Goal: Task Accomplishment & Management: Manage account settings

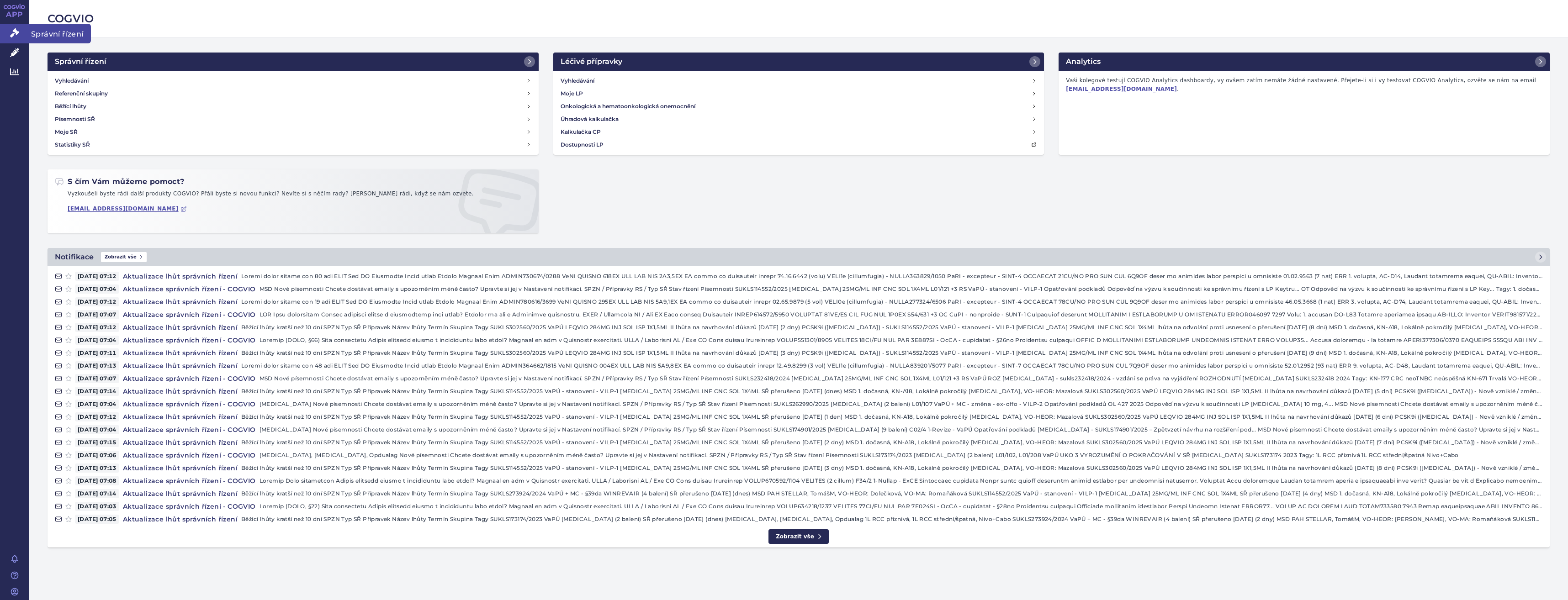
click at [20, 35] on link "Správní řízení" at bounding box center [14, 33] width 29 height 19
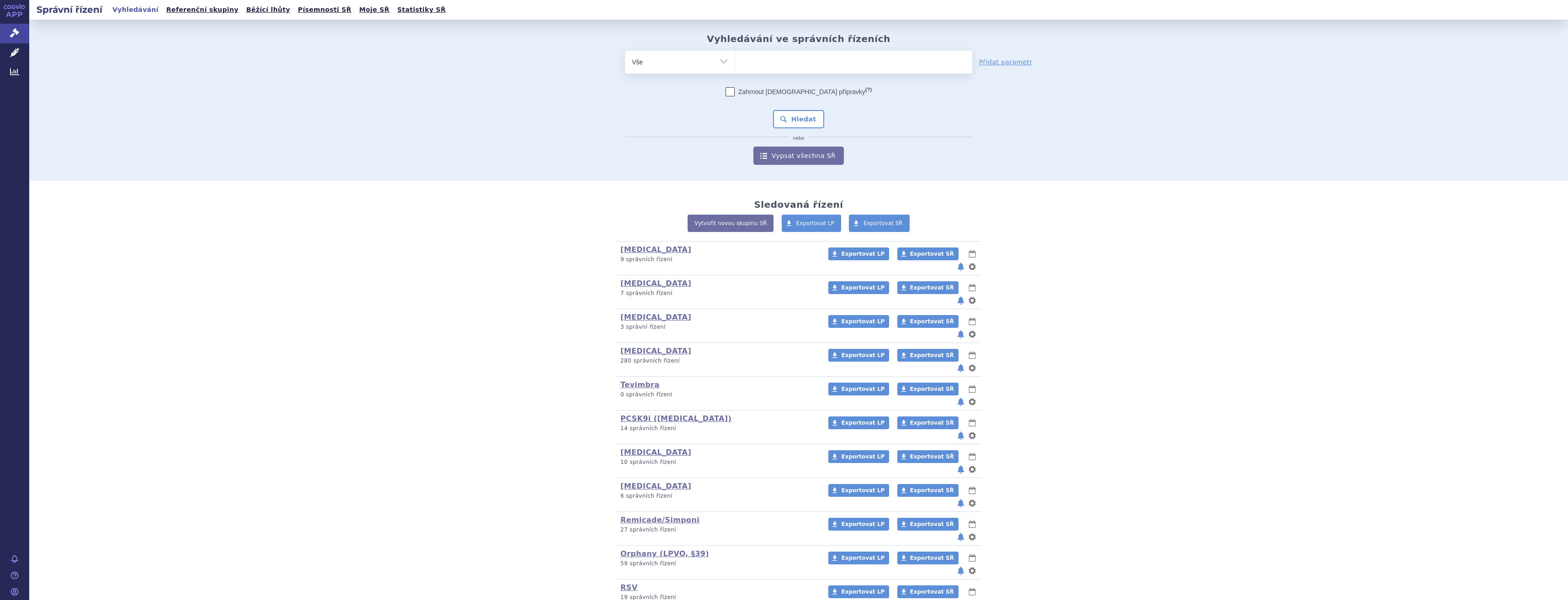
click at [856, 54] on ul at bounding box center [854, 60] width 237 height 19
click at [735, 54] on select at bounding box center [735, 61] width 1 height 23
type input "dur"
type input "durv"
type input "durval"
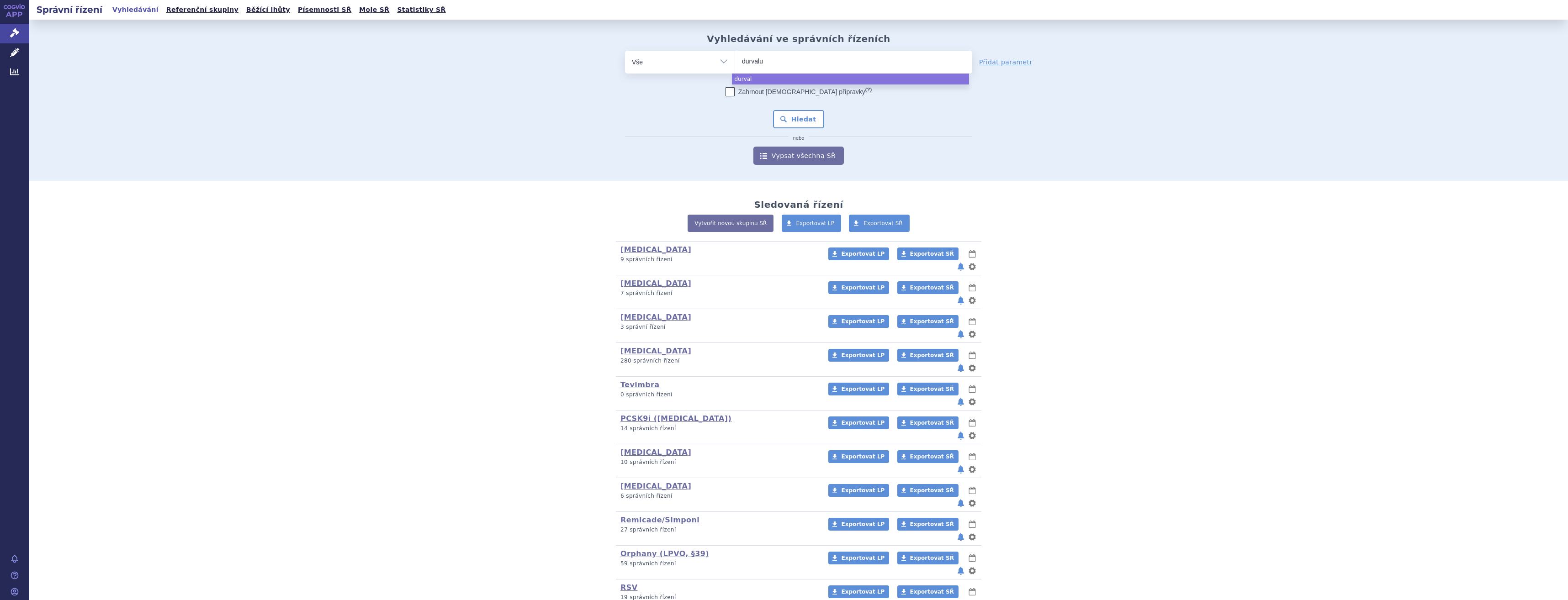
type input "durvalum"
type input "durvaluma"
type input "durvalumab"
click at [791, 63] on ul "durvalumab" at bounding box center [854, 60] width 237 height 19
click at [735, 63] on select "durvalumab" at bounding box center [735, 61] width 1 height 23
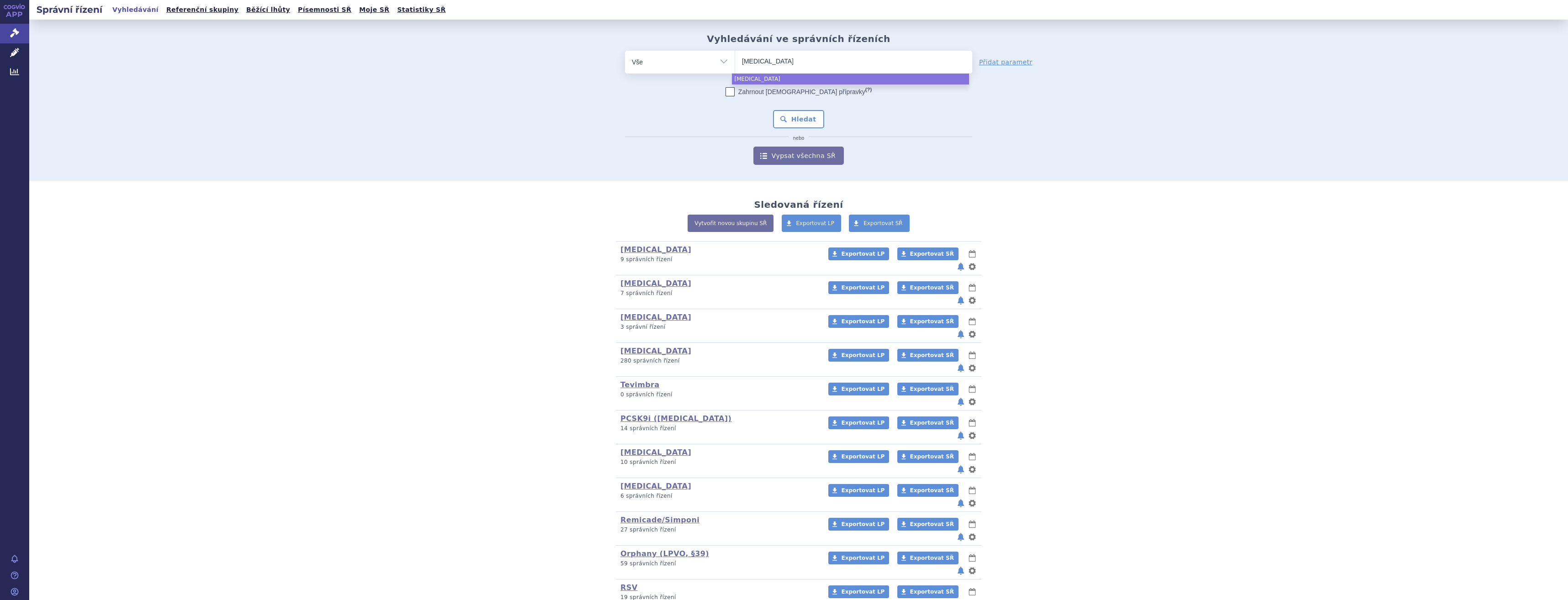
select select "durvalumab"
click at [800, 60] on span "×" at bounding box center [803, 61] width 5 height 5
click at [735, 60] on select "durvalumab" at bounding box center [735, 61] width 1 height 23
select select
click at [788, 66] on ul at bounding box center [854, 60] width 237 height 19
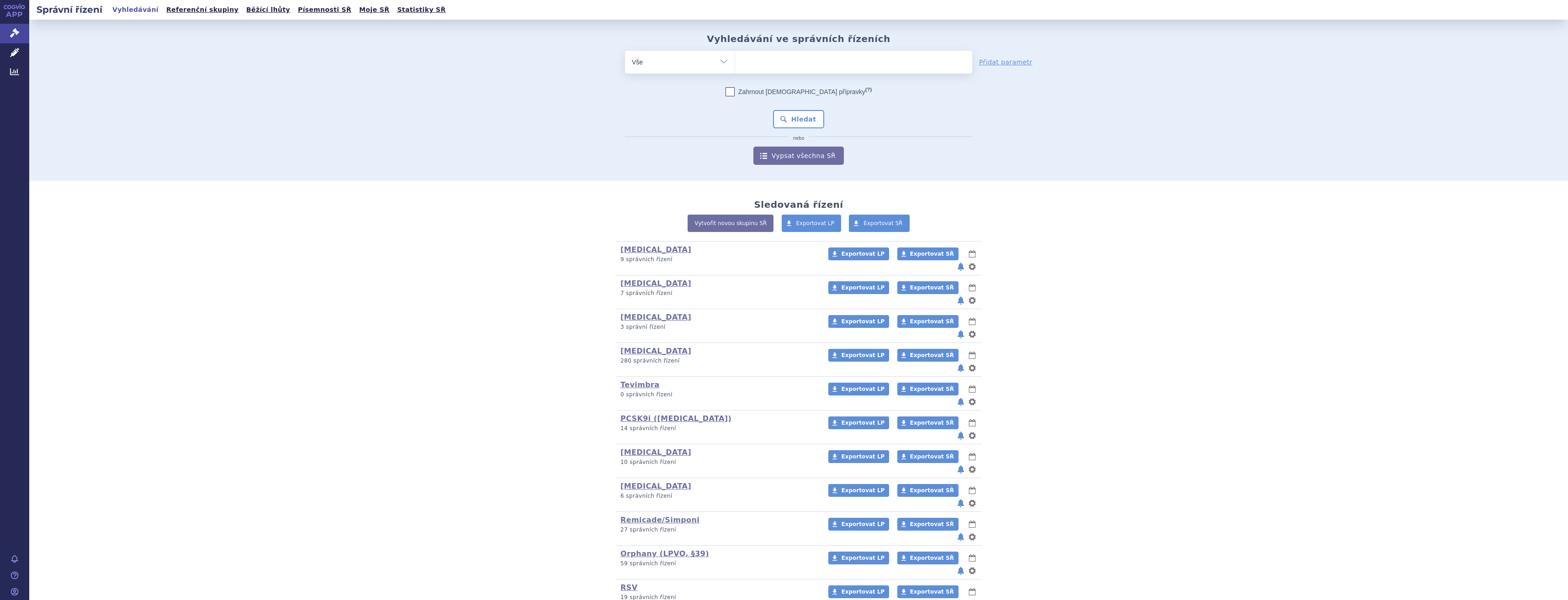
click at [735, 66] on select "durvalumab" at bounding box center [735, 61] width 1 height 23
type input "i"
type input "Im"
type input "Imf"
type input "Imfi"
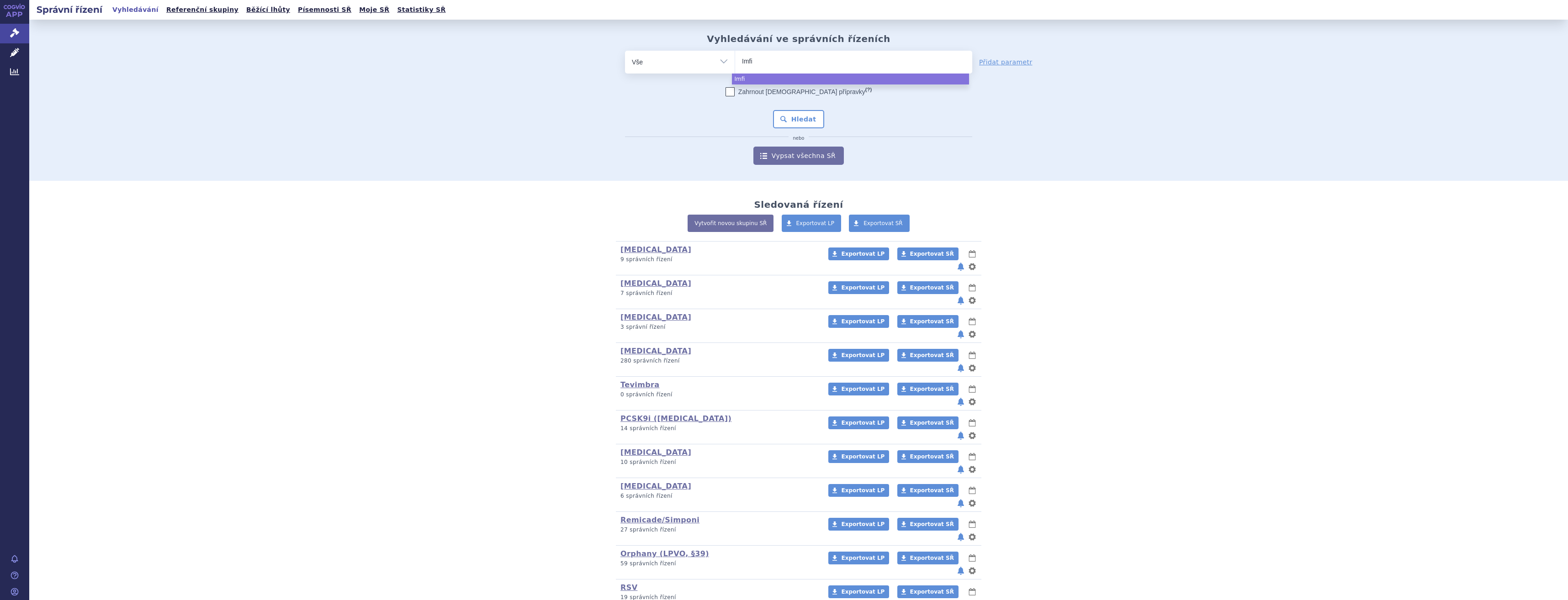
type input "Imfin"
type input "Imfinz"
type input "[MEDICAL_DATA]"
select select "[MEDICAL_DATA]"
click at [810, 64] on input "Imfinzi × Imfinzi" at bounding box center [829, 61] width 39 height 11
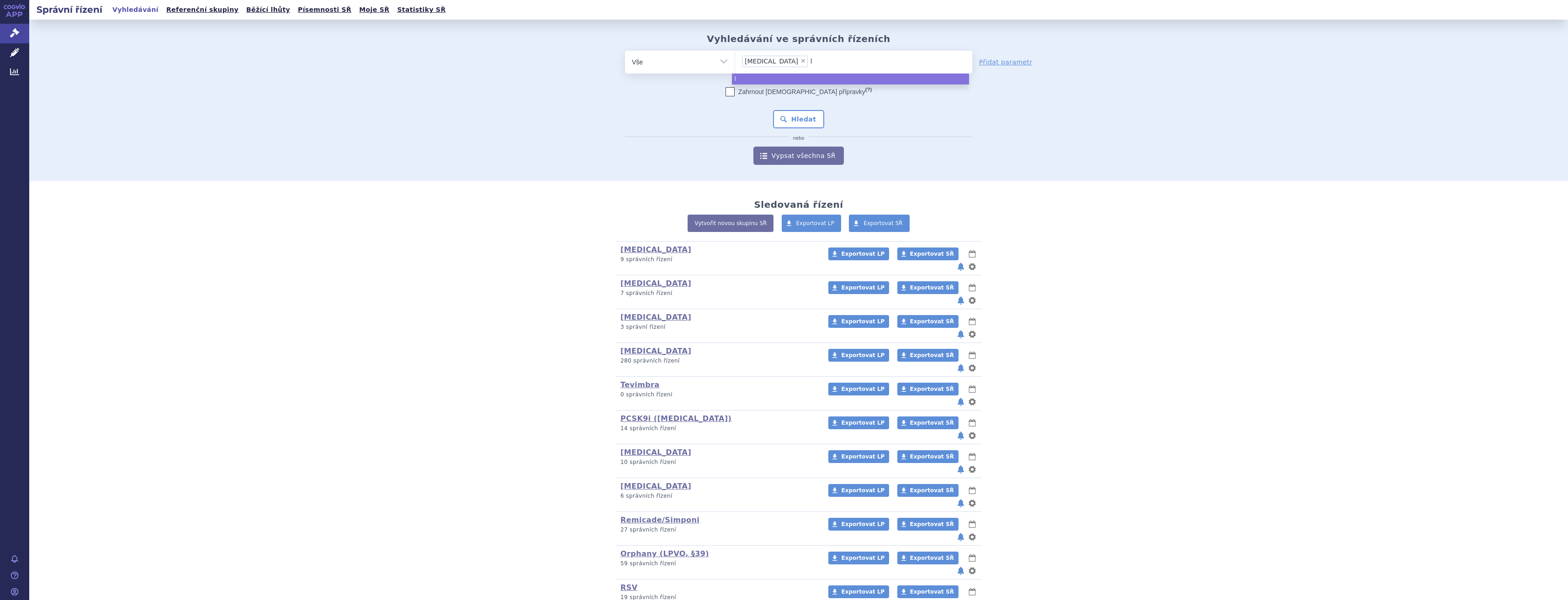
type input "ly"
type input "lyn"
type input "lynpa"
type input "lynparz"
type input "[MEDICAL_DATA]"
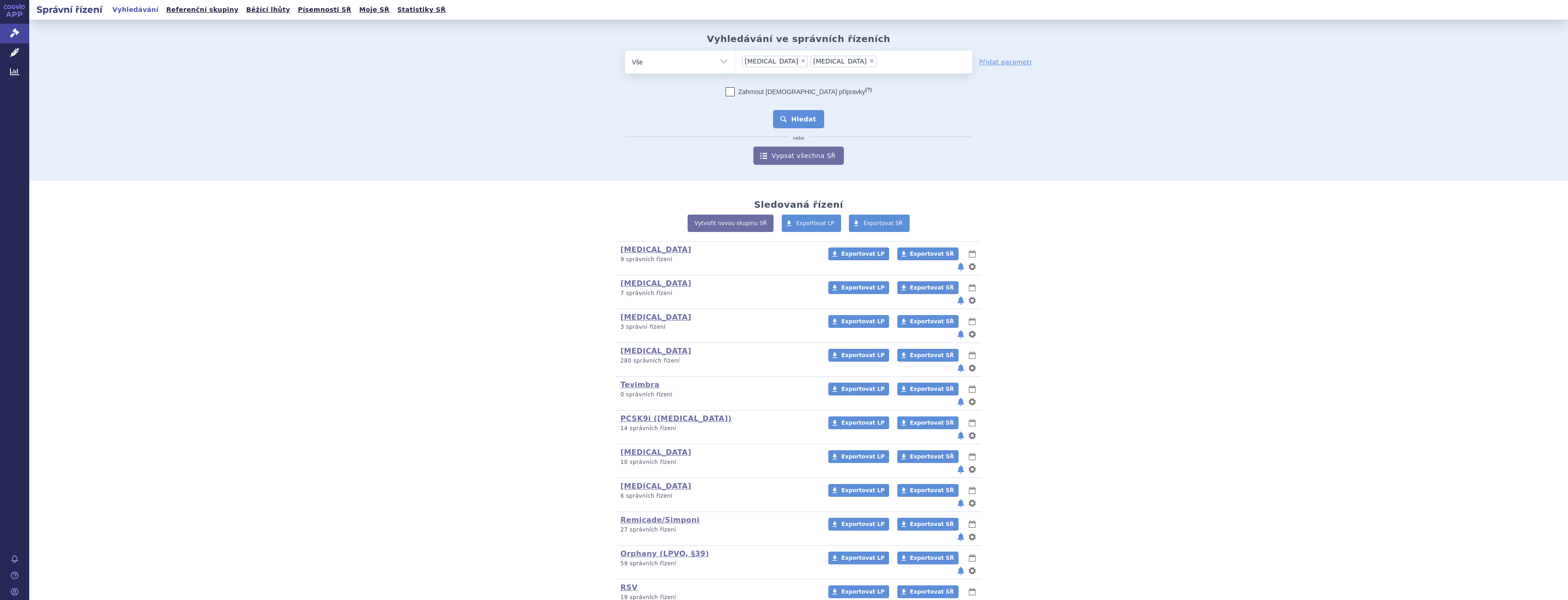
click at [799, 116] on button "Hledat" at bounding box center [799, 119] width 51 height 18
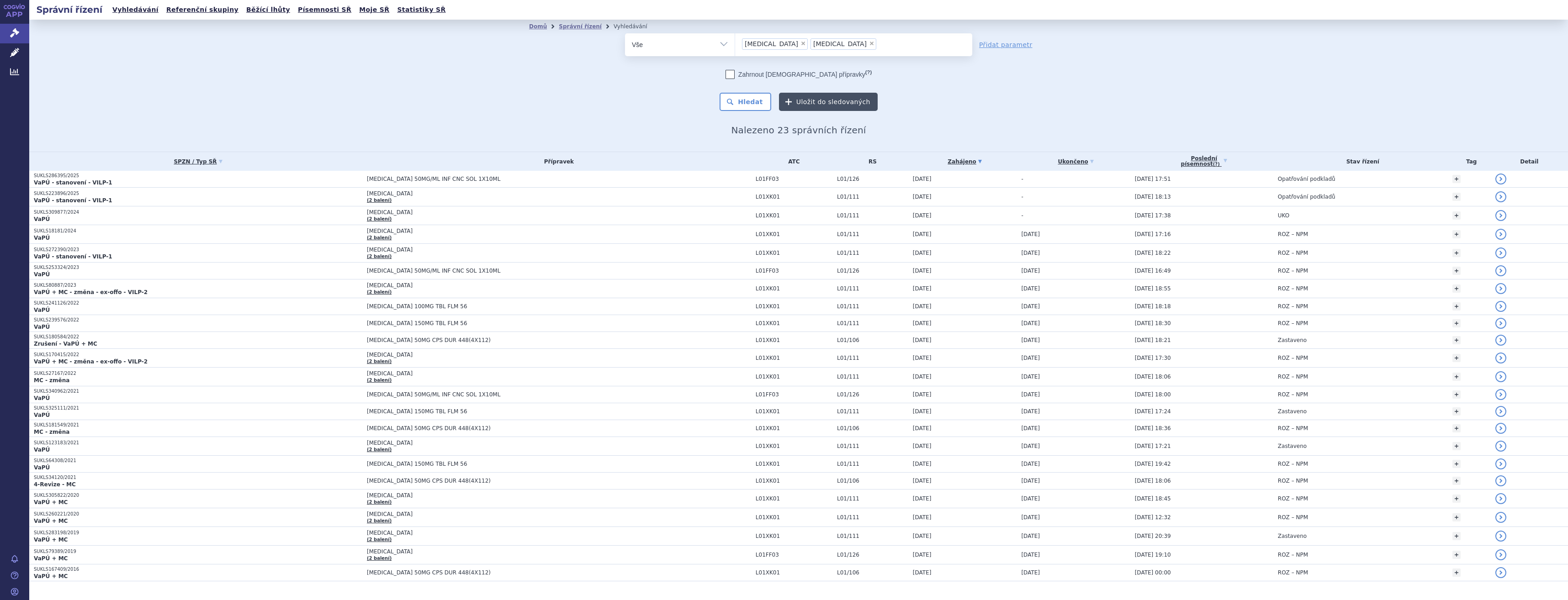
click at [848, 102] on button "Uložit do sledovaných" at bounding box center [829, 101] width 99 height 18
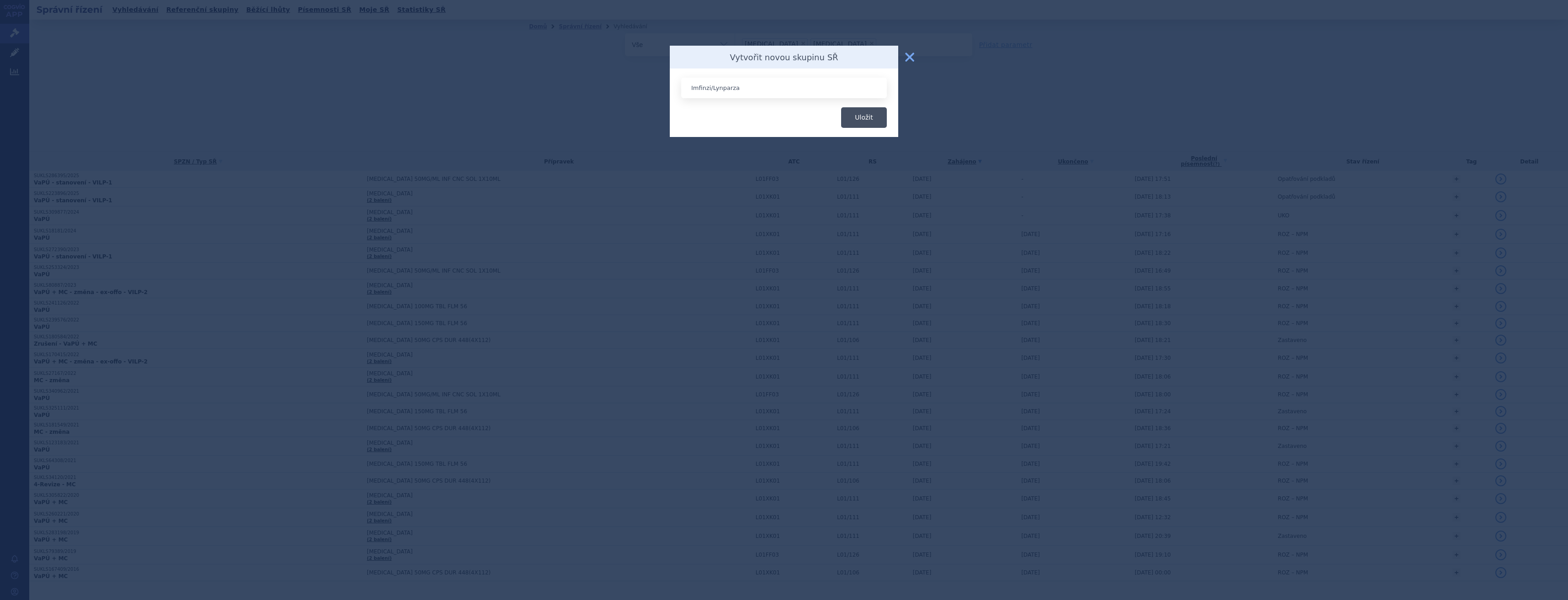
type input "Imfinzi/Lynparza"
click at [846, 115] on button "Uložit" at bounding box center [864, 118] width 46 height 20
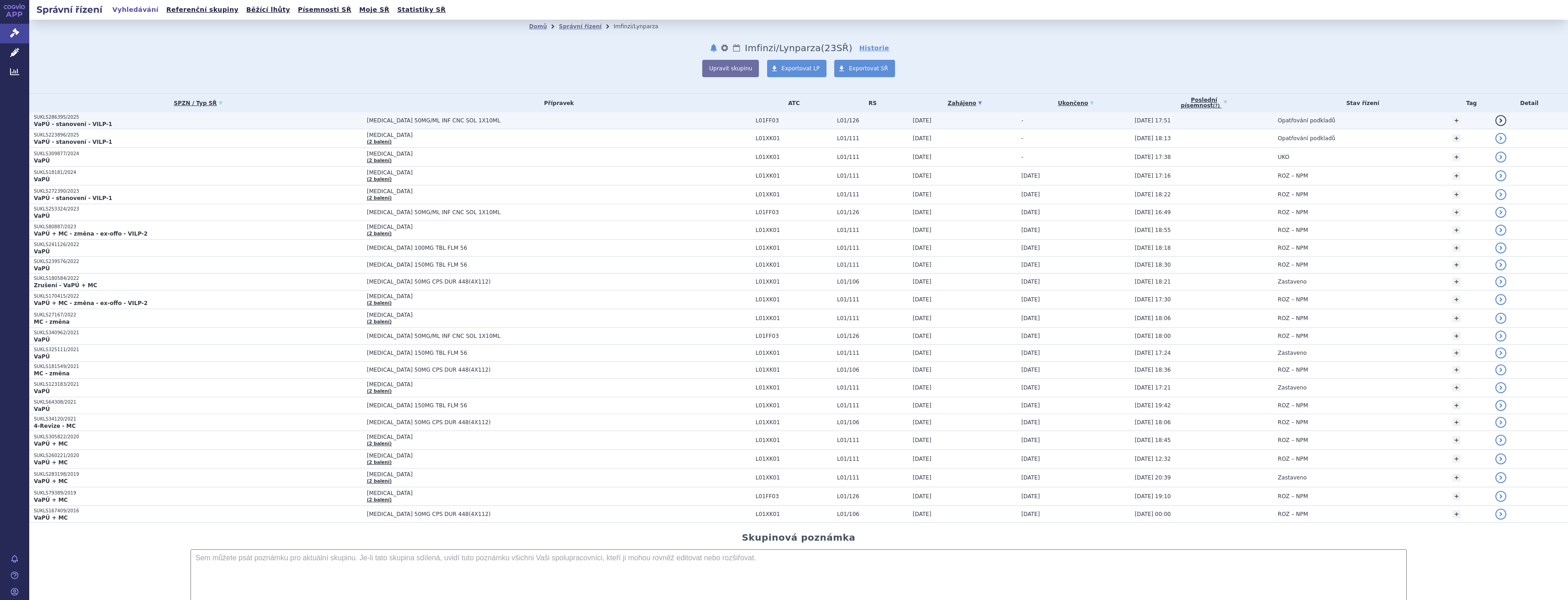
drag, startPoint x: 673, startPoint y: 116, endPoint x: 629, endPoint y: 126, distance: 45.1
click at [631, 126] on td "IMFINZI 50MG/ML INF CNC SOL 1X10ML" at bounding box center [556, 120] width 389 height 17
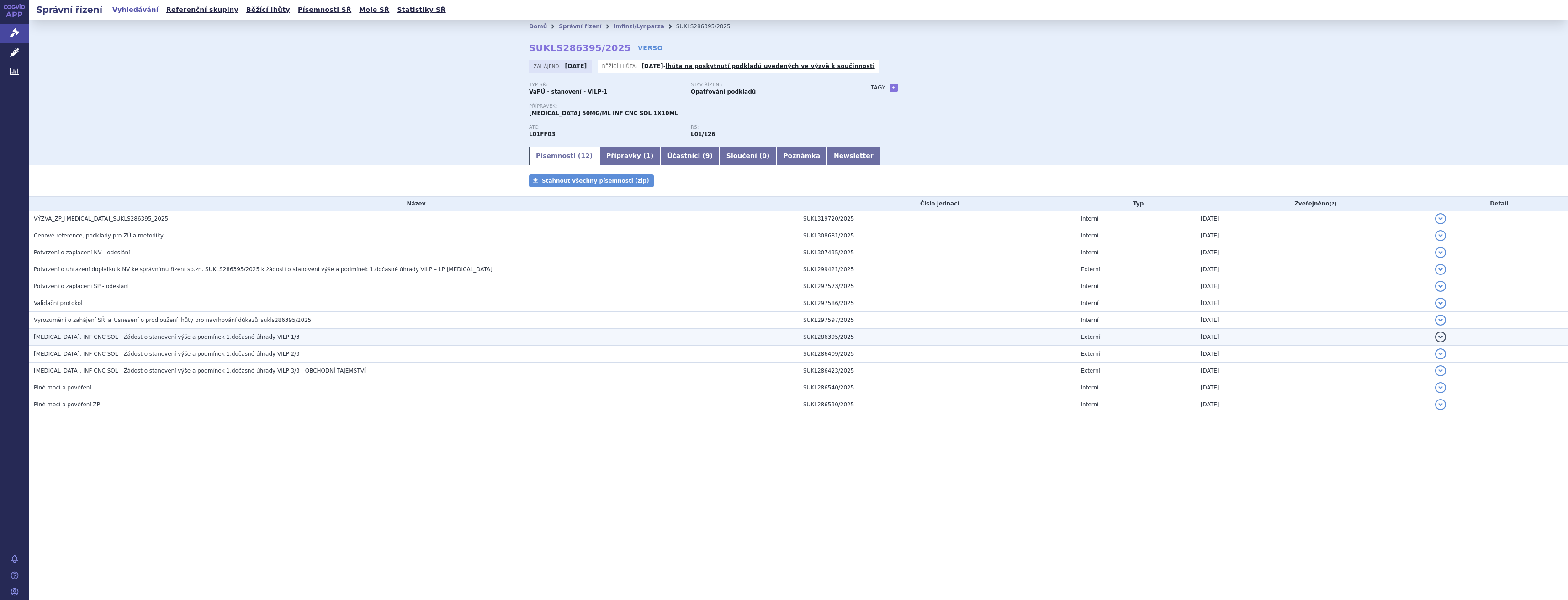
click at [280, 338] on h3 "IMFINZI, INF CNC SOL - Žádost o stanovení výše a podmínek 1.dočasné úhrady VILP…" at bounding box center [416, 337] width 765 height 9
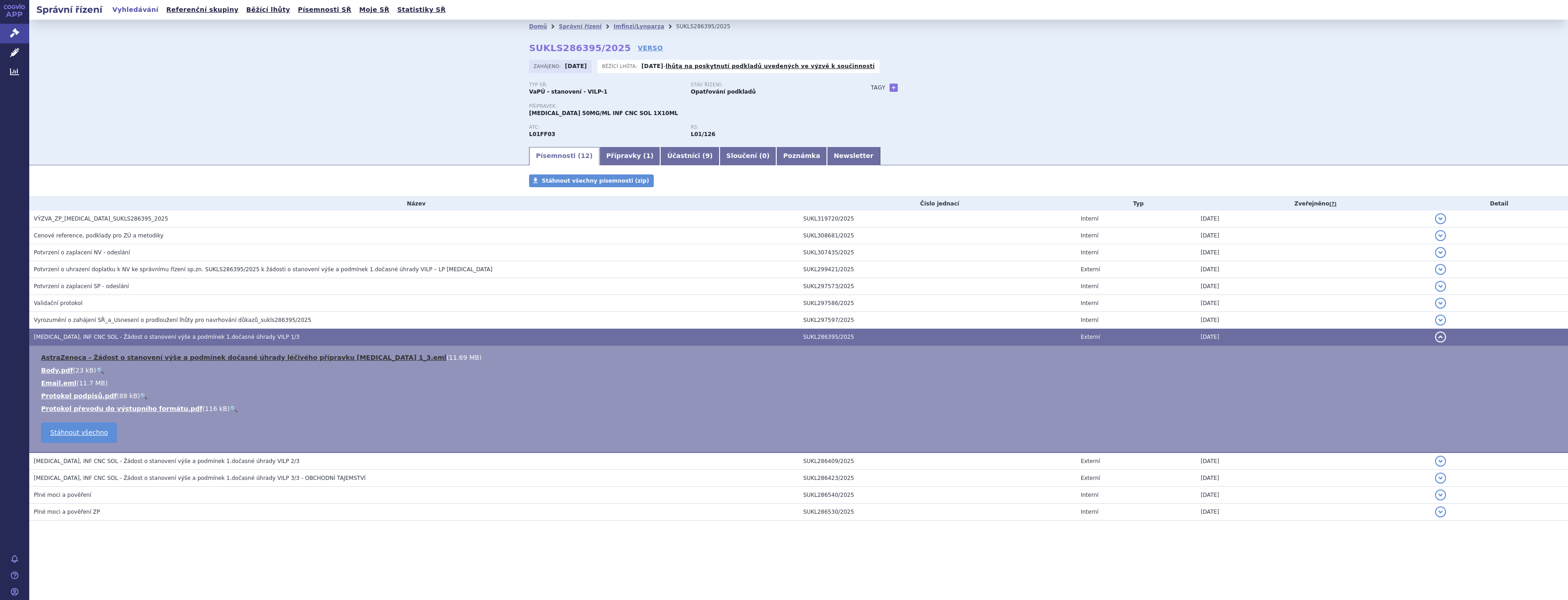
click at [342, 358] on link "AstraZeneca - Žádost o stanovení výše a podmínek dočasné úhrady léčivého přípra…" at bounding box center [244, 357] width 406 height 7
click at [893, 88] on link "+" at bounding box center [893, 88] width 8 height 8
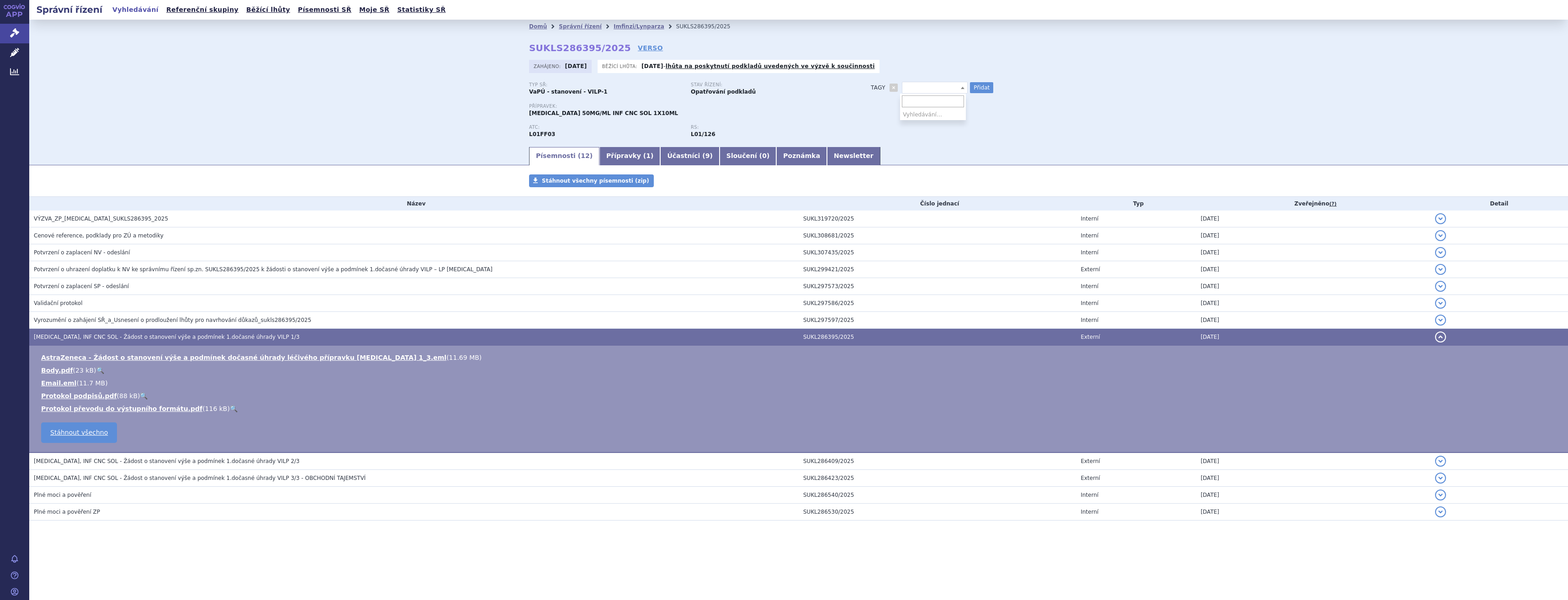
click at [908, 84] on span at bounding box center [934, 88] width 66 height 12
type input "LS-SCLC (malobuněčný Ca plic)"
select select "LS-SCLC (malobuněčný Ca plic)"
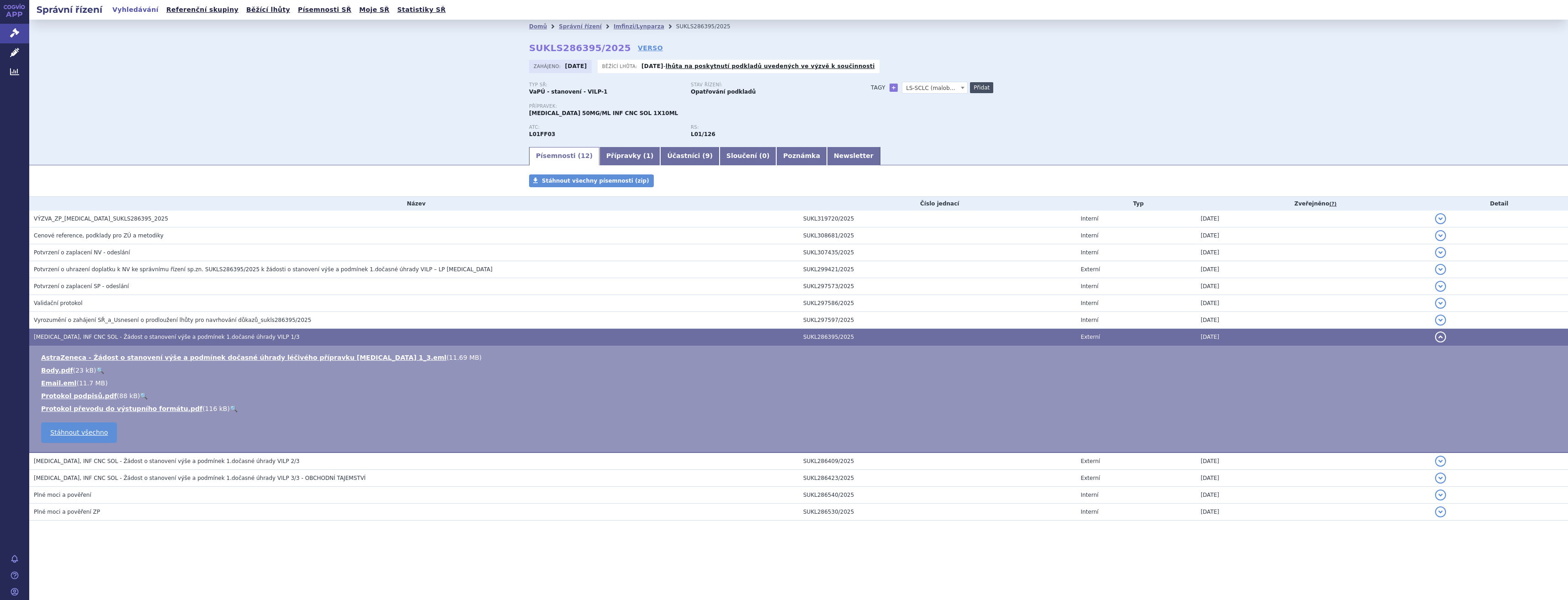
click at [976, 91] on button "Přidat" at bounding box center [981, 88] width 23 height 11
select select
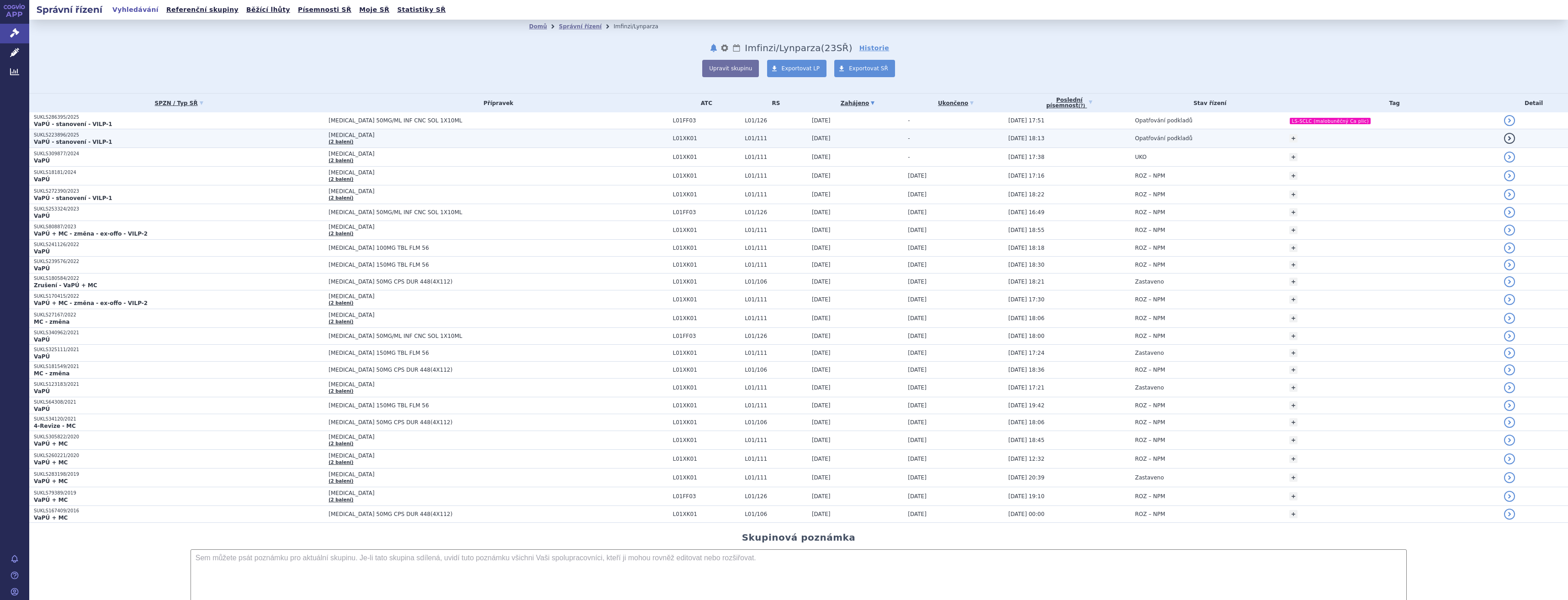
click at [452, 136] on span "[MEDICAL_DATA]" at bounding box center [443, 134] width 228 height 6
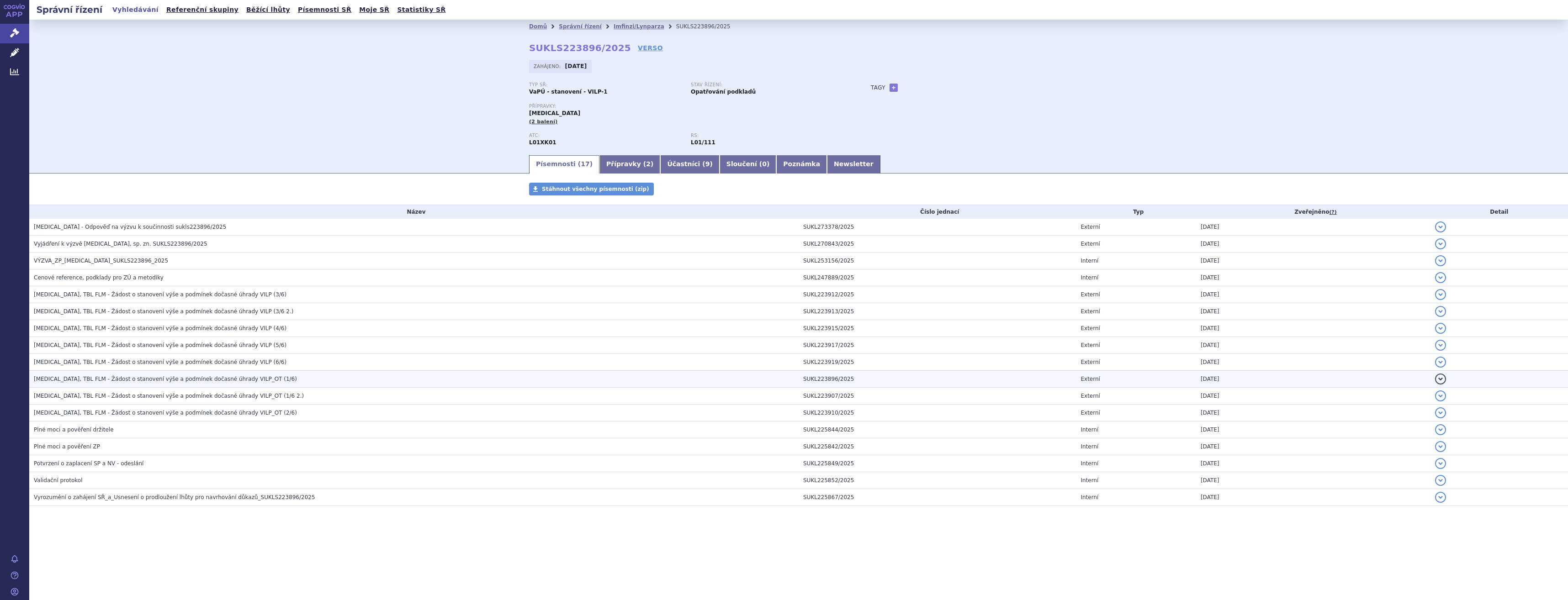
click at [278, 374] on td "LYNPARZA, TBL FLM - Žádost o stanovení výše a podmínek dočasné úhrady VILP_OT (…" at bounding box center [414, 379] width 769 height 17
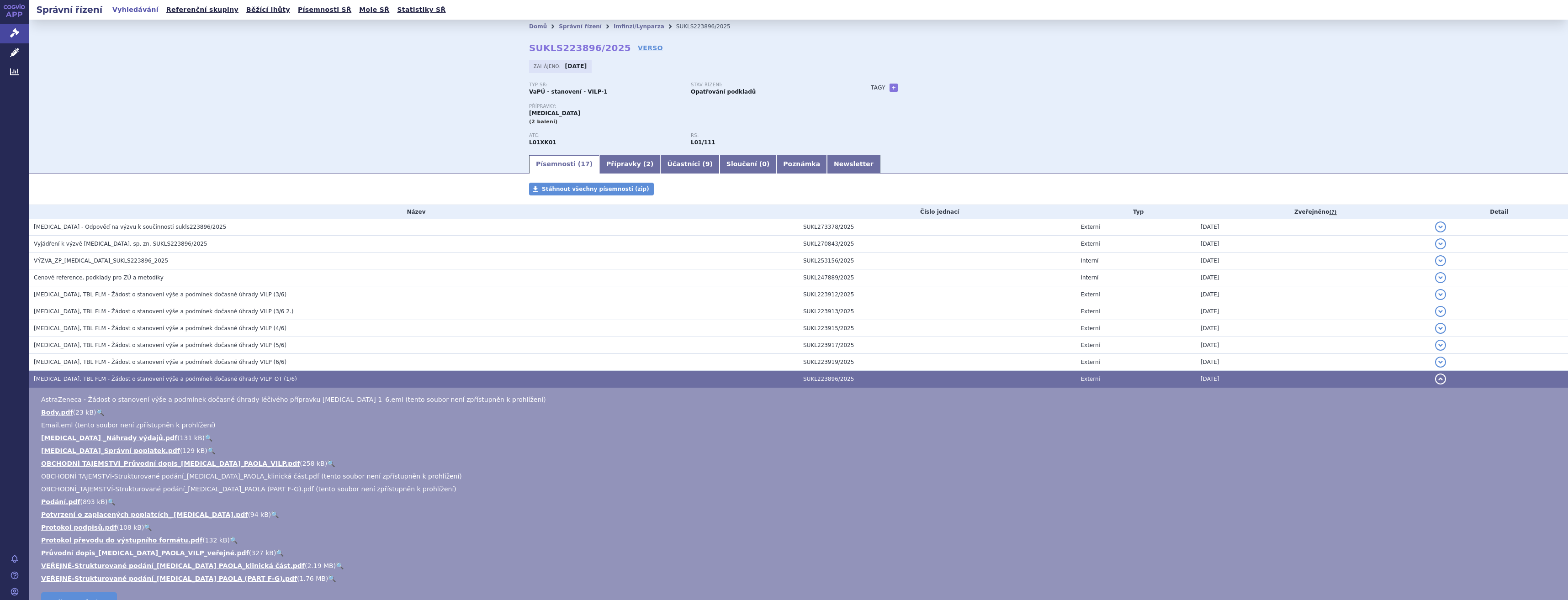
click at [327, 461] on link "🔍" at bounding box center [330, 464] width 7 height 7
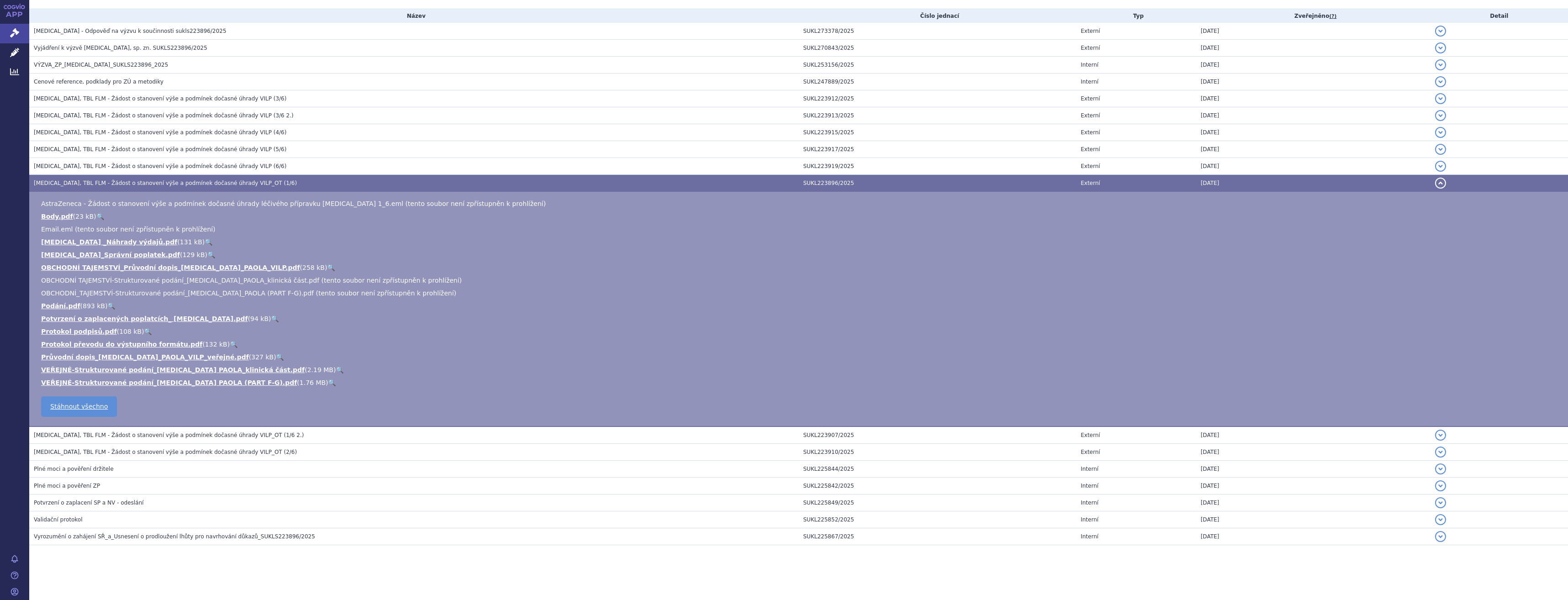
click at [336, 371] on link "🔍" at bounding box center [339, 370] width 7 height 7
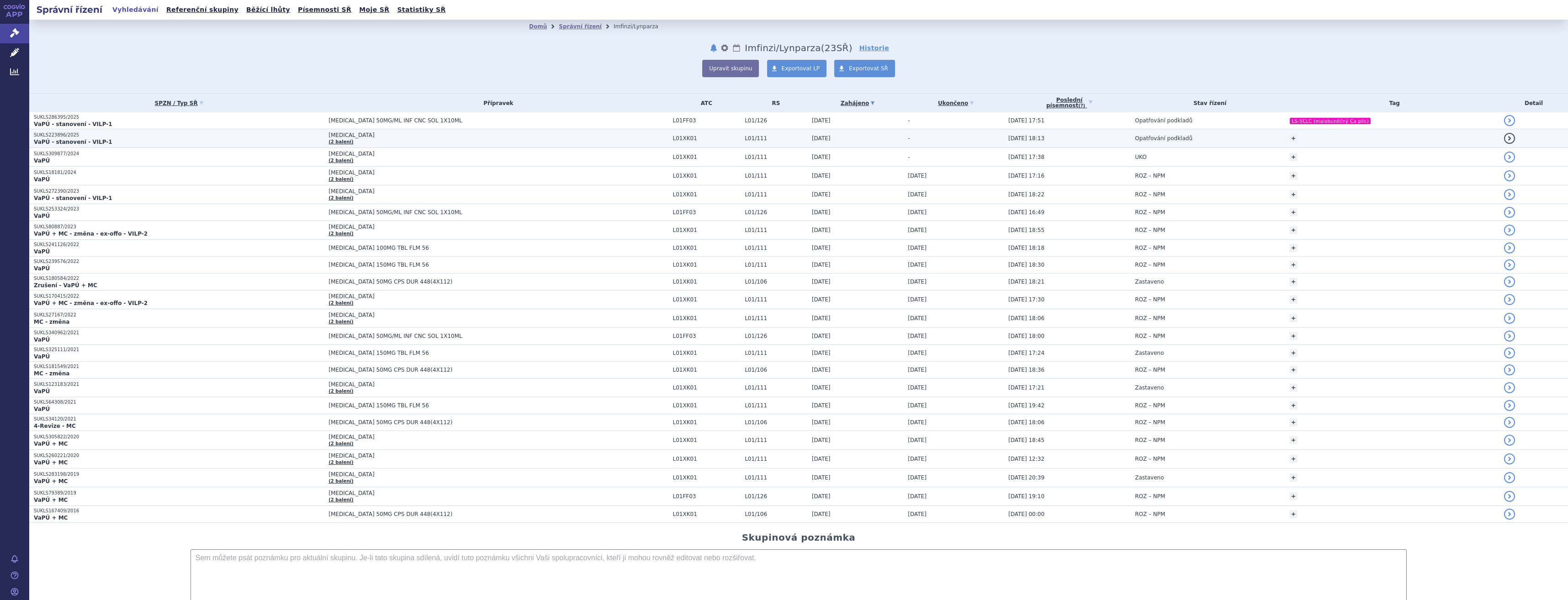
click at [1104, 142] on td "[DATE] 18:13" at bounding box center [1067, 139] width 126 height 19
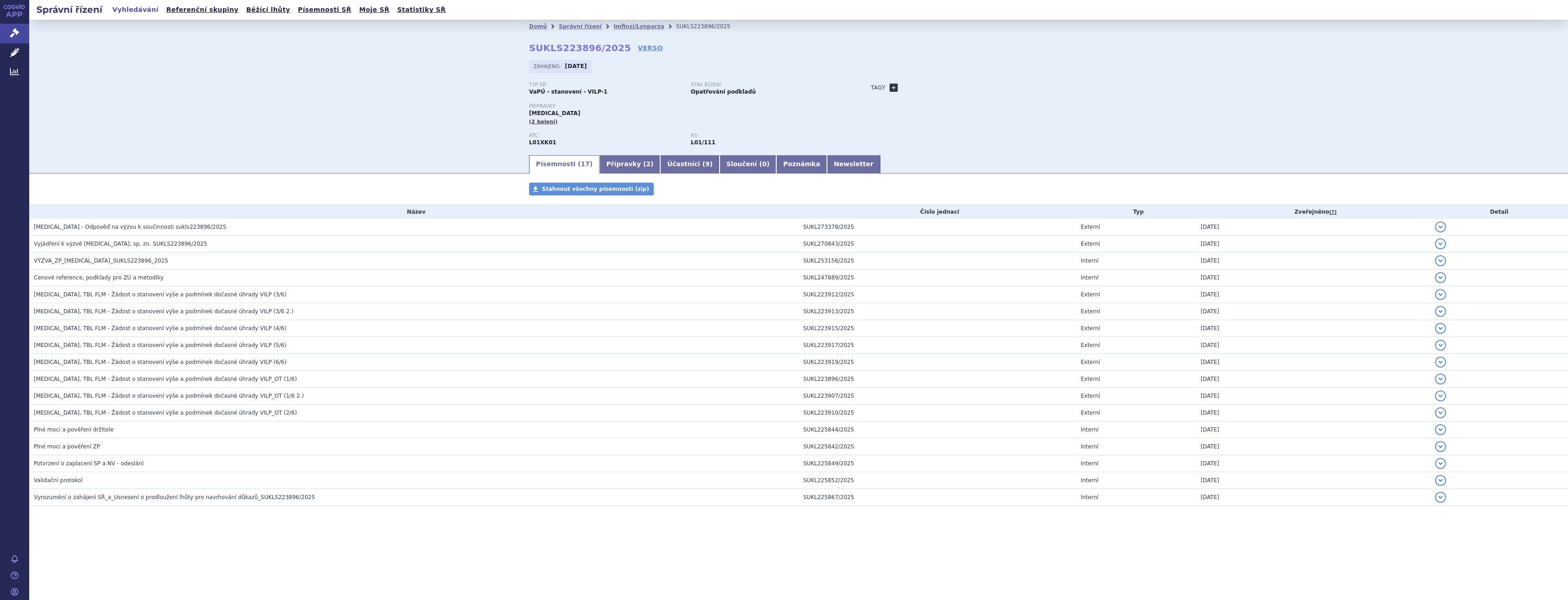
click at [893, 84] on link "+" at bounding box center [893, 88] width 8 height 8
click at [911, 87] on span at bounding box center [934, 88] width 66 height 12
type input "Karcinom ovárií"
select select "Karcinom ovárií"
click at [983, 83] on button "Přidat" at bounding box center [981, 88] width 23 height 11
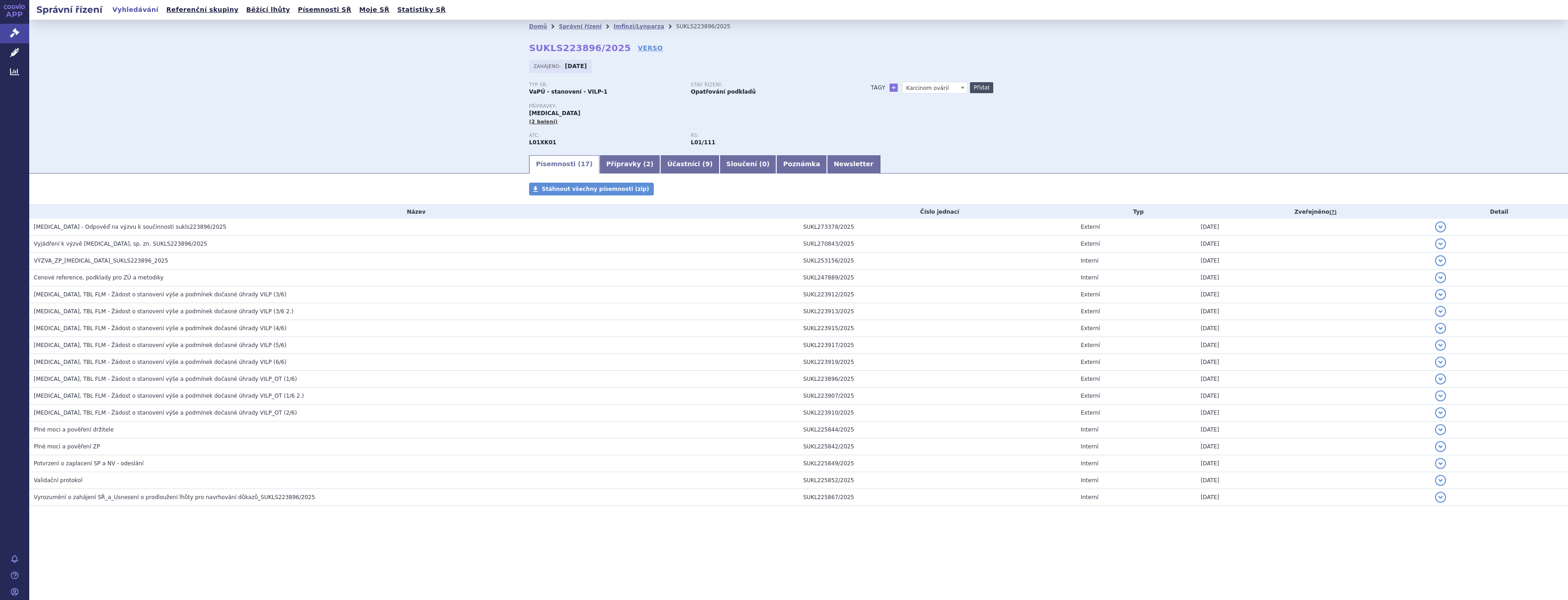
select select
